Goal: Transaction & Acquisition: Book appointment/travel/reservation

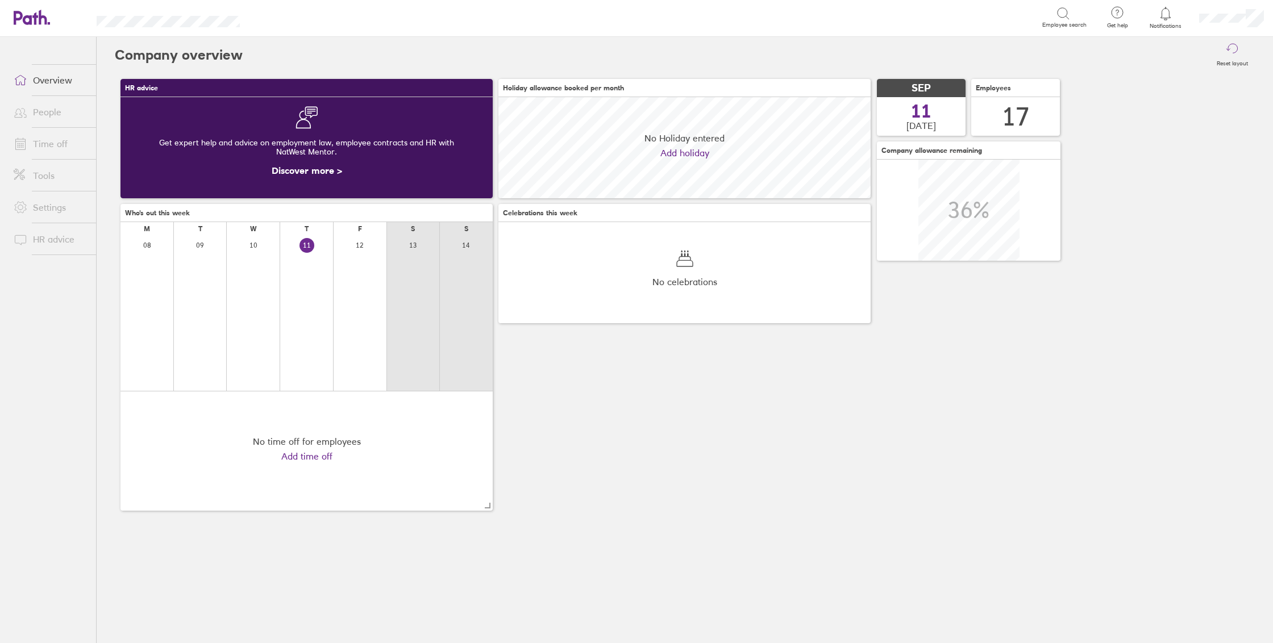
scroll to position [101, 372]
click at [56, 113] on link "People" at bounding box center [50, 112] width 91 height 23
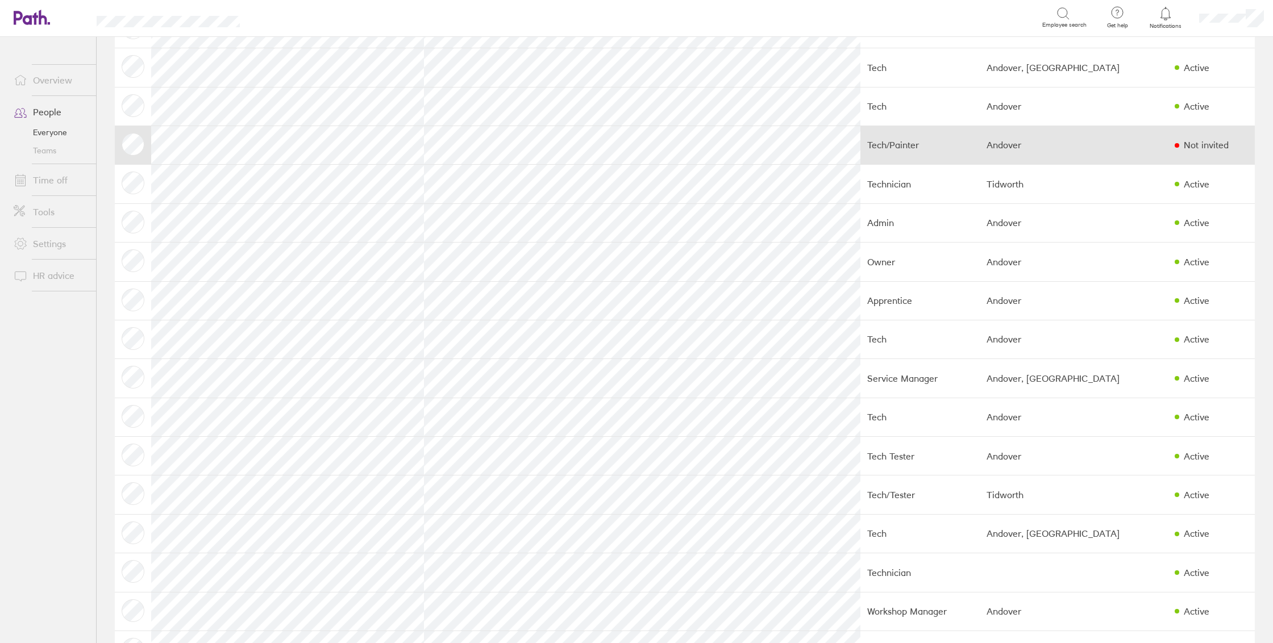
scroll to position [94, 0]
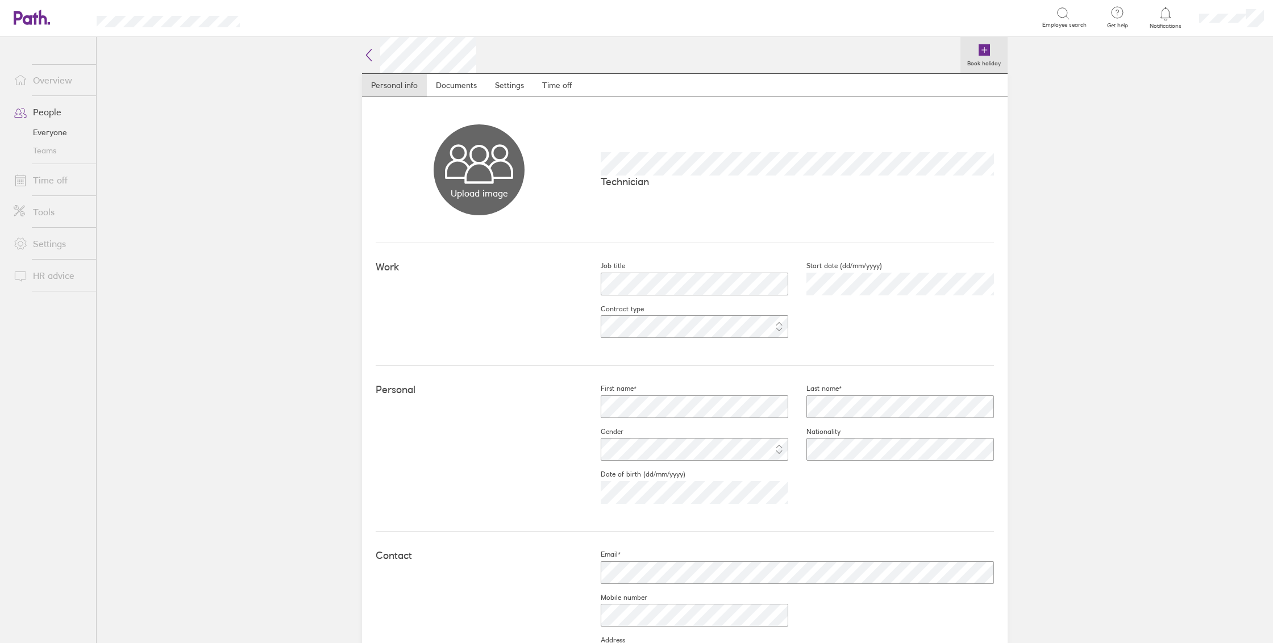
click at [986, 62] on label "Book holiday" at bounding box center [983, 62] width 47 height 10
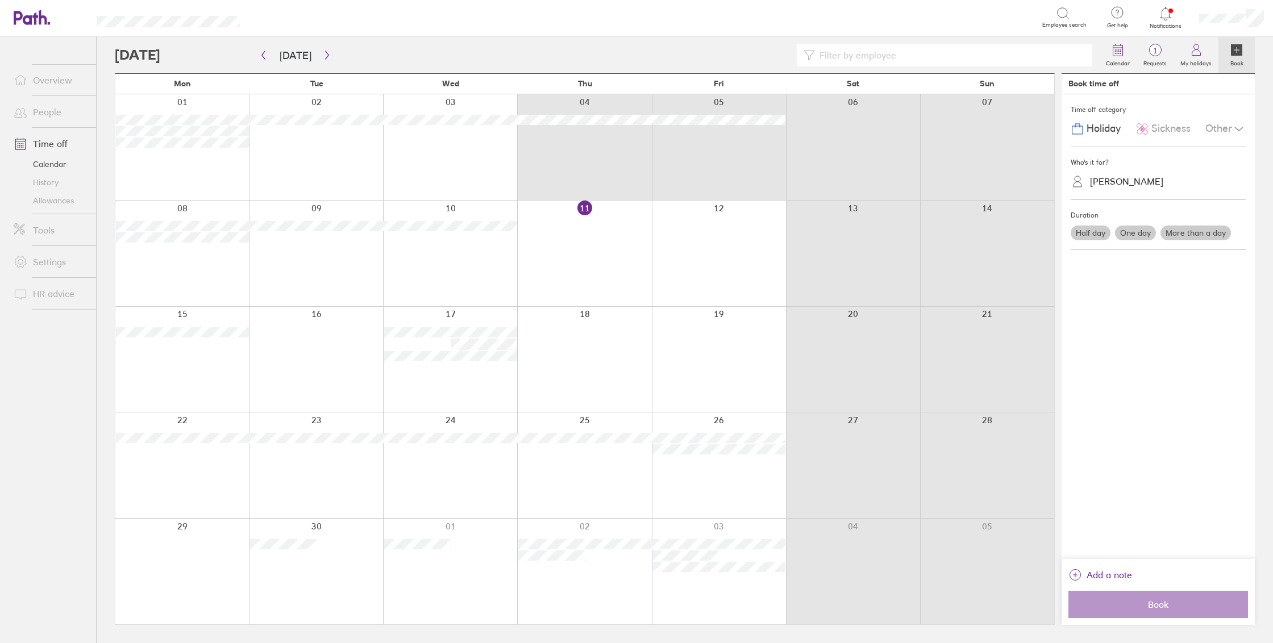
drag, startPoint x: 566, startPoint y: 160, endPoint x: 680, endPoint y: 166, distance: 113.8
click at [680, 166] on div at bounding box center [584, 147] width 939 height 106
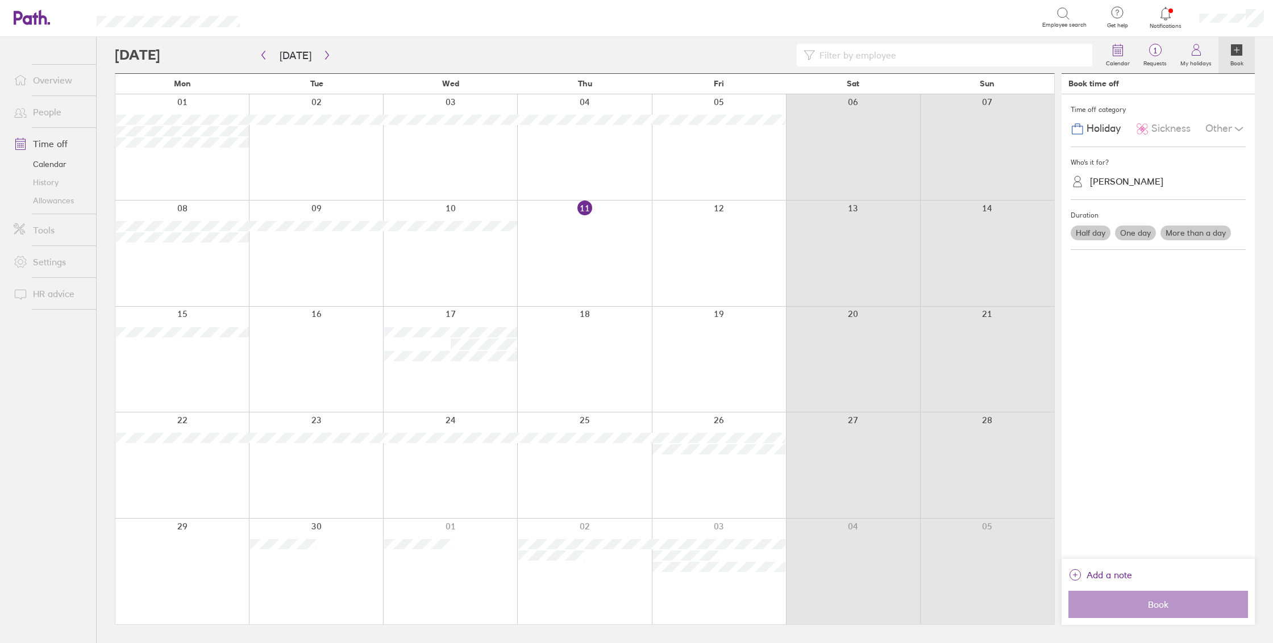
click at [620, 169] on div at bounding box center [584, 147] width 134 height 106
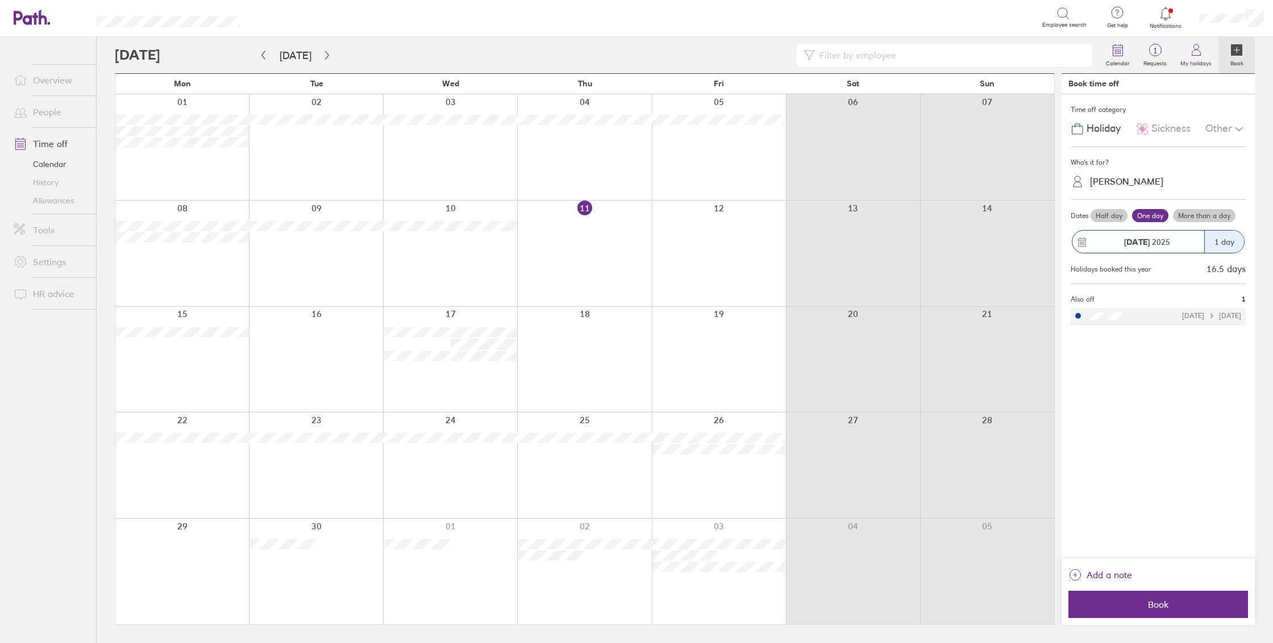
click at [702, 156] on div at bounding box center [719, 147] width 134 height 106
click at [1225, 242] on div "1 day" at bounding box center [1224, 242] width 40 height 22
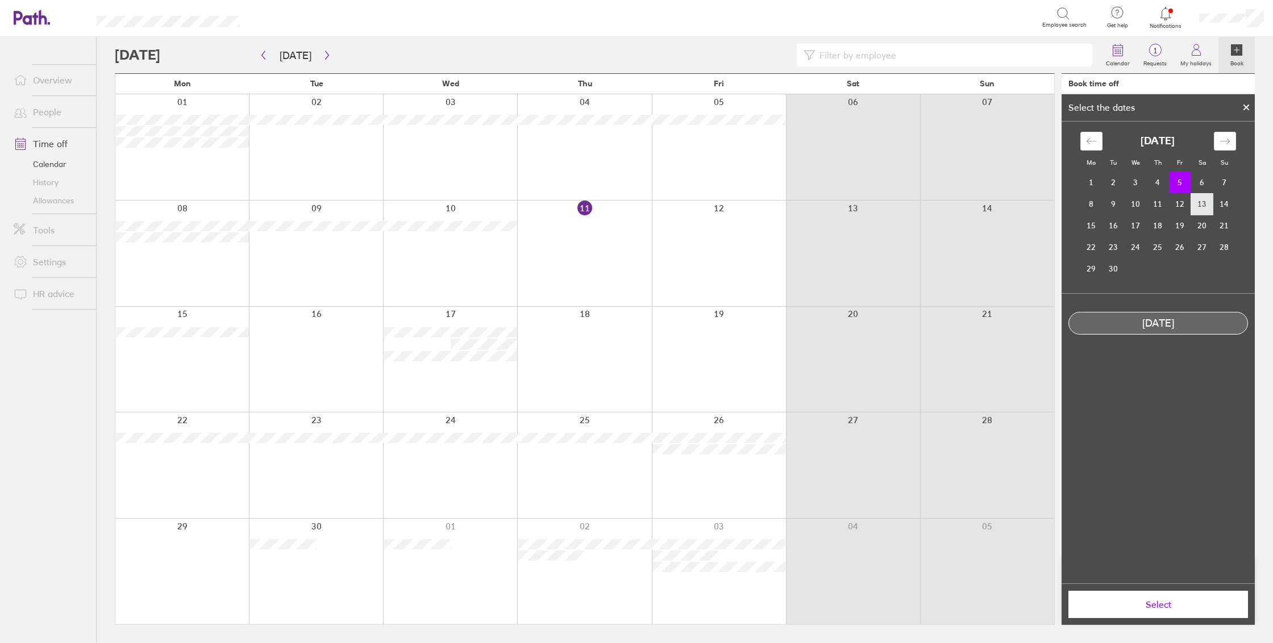
click at [1206, 193] on td "13" at bounding box center [1202, 204] width 22 height 22
drag, startPoint x: 1185, startPoint y: 188, endPoint x: 1196, endPoint y: 187, distance: 11.4
click at [1196, 187] on tr "1 2 3 4 5 6 7" at bounding box center [1157, 183] width 155 height 22
click at [1187, 185] on td "5" at bounding box center [1180, 183] width 22 height 22
click at [1201, 182] on td "6" at bounding box center [1202, 183] width 22 height 22
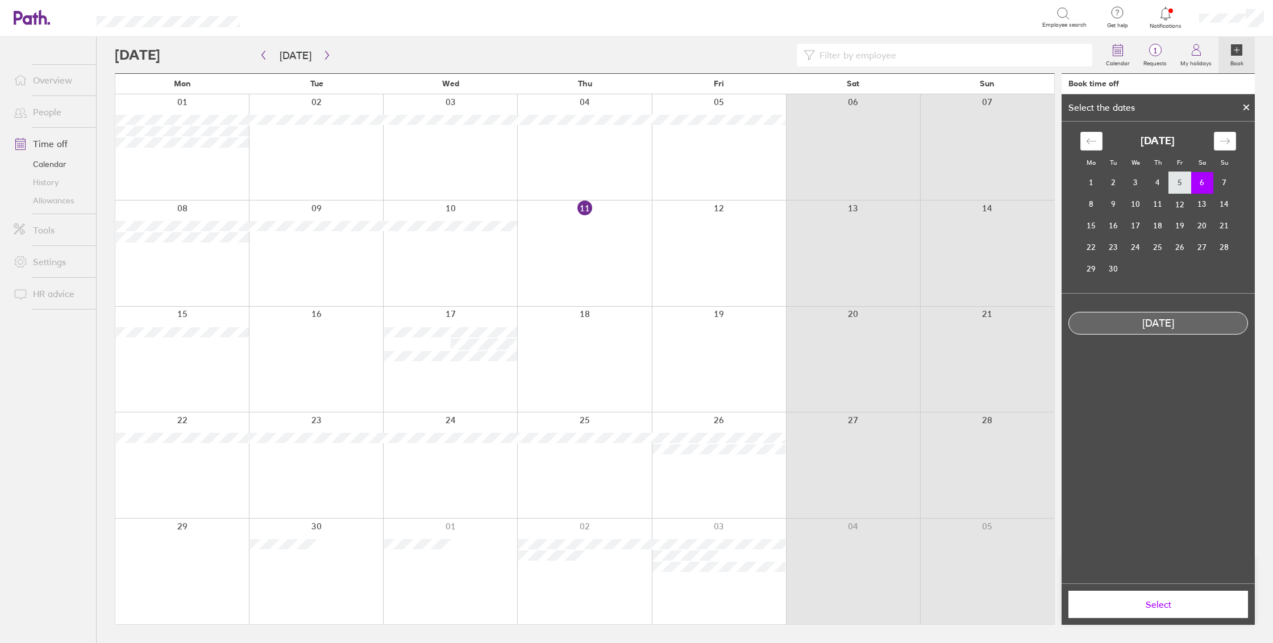
click at [1179, 181] on td "5" at bounding box center [1180, 183] width 22 height 22
click at [1116, 611] on button "Select" at bounding box center [1158, 604] width 180 height 27
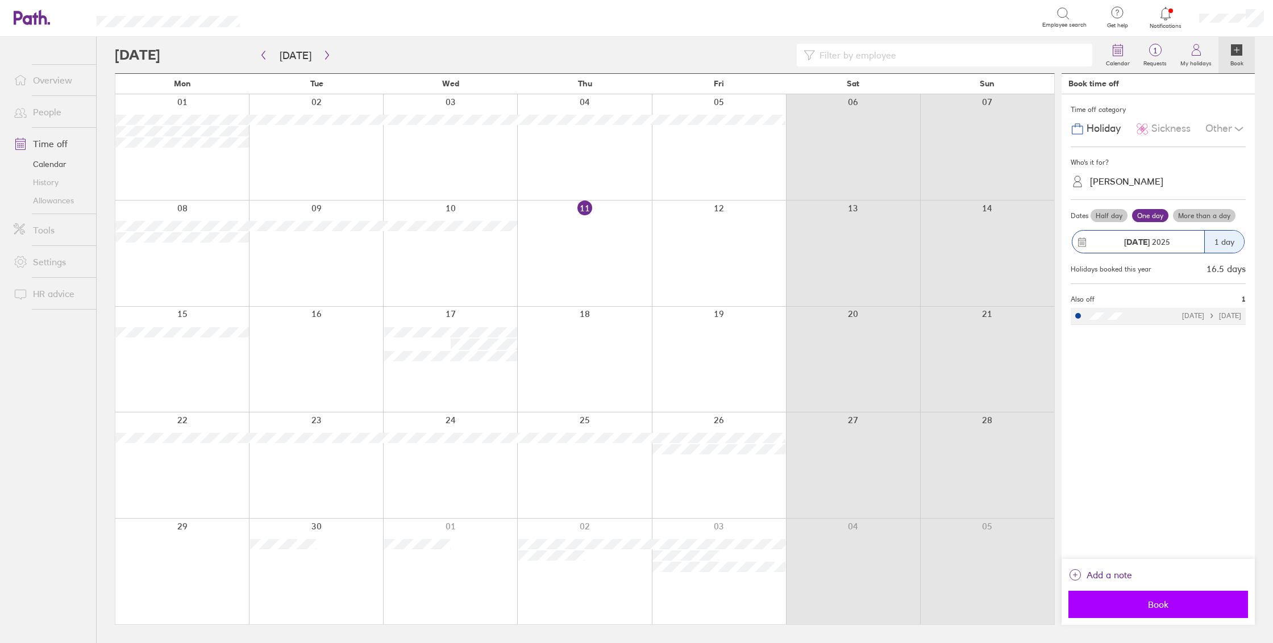
click at [1149, 607] on span "Book" at bounding box center [1158, 604] width 164 height 10
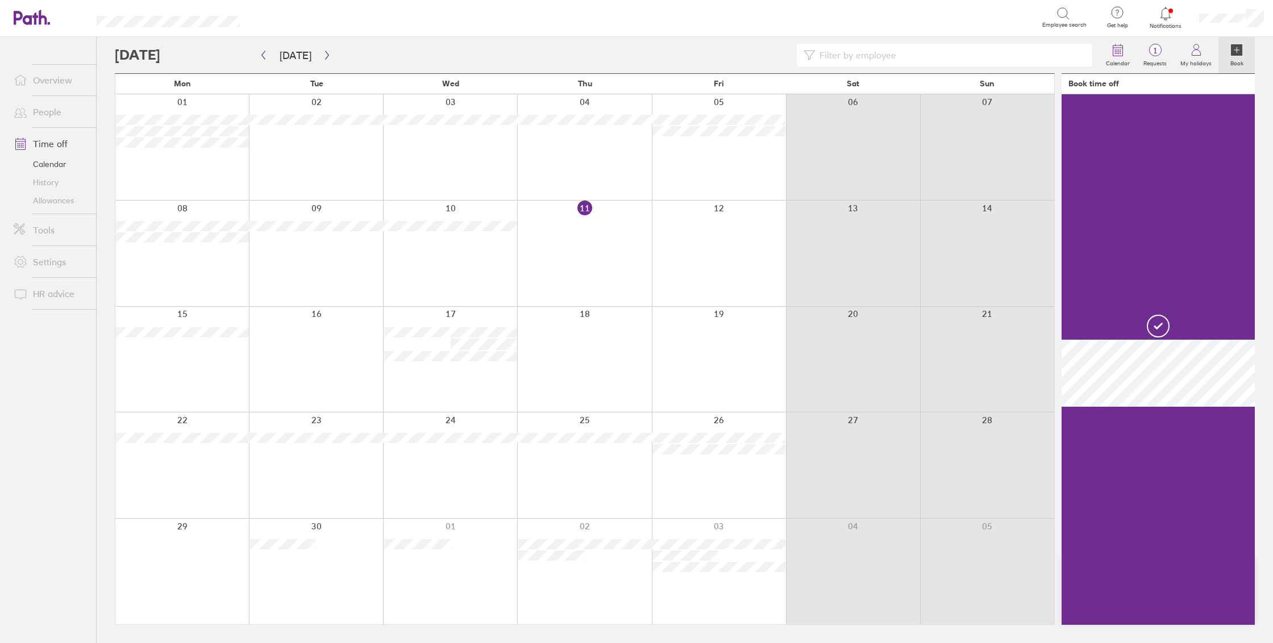
click at [590, 149] on div at bounding box center [584, 147] width 134 height 106
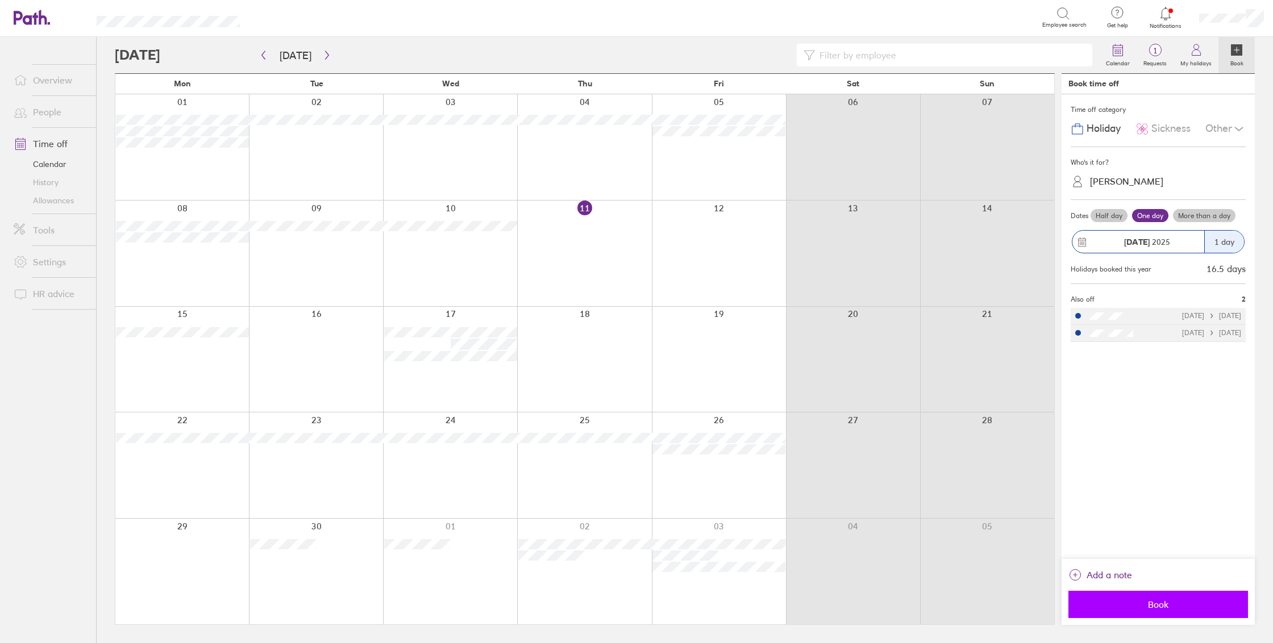
click at [1177, 603] on span "Book" at bounding box center [1158, 604] width 164 height 10
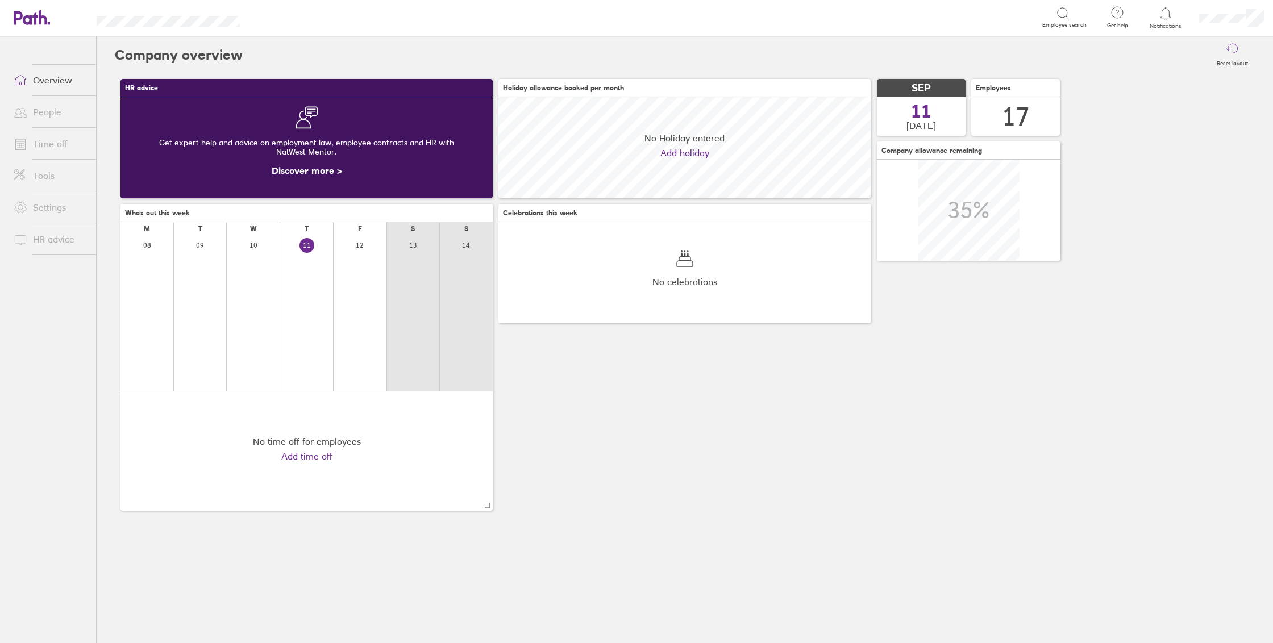
scroll to position [101, 372]
click at [70, 146] on link "Time off" at bounding box center [50, 143] width 91 height 23
